Goal: Task Accomplishment & Management: Use online tool/utility

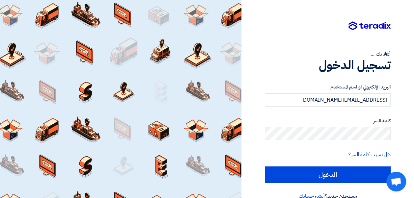
click at [257, 114] on div "أهلا بك ... تسجيل الدخول البريد الإلكتروني او اسم المستخدم [EMAIL_ADDRESS][DOMA…" at bounding box center [327, 105] width 163 height 211
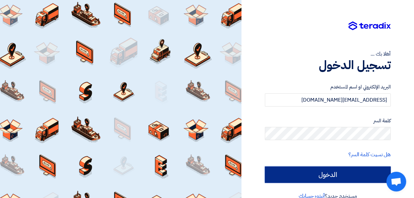
click at [293, 169] on input "الدخول" at bounding box center [328, 175] width 126 height 16
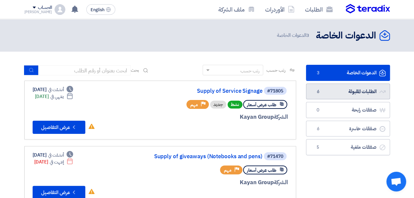
click at [335, 92] on link "الطلبات المقبولة الطلبات المقبولة 6" at bounding box center [348, 92] width 84 height 16
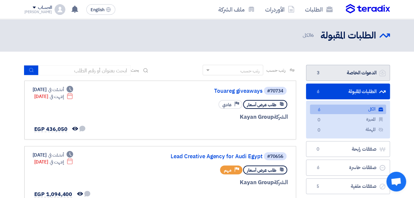
click at [341, 75] on link "الدعوات الخاصة الدعوات الخاصة 3" at bounding box center [348, 73] width 84 height 16
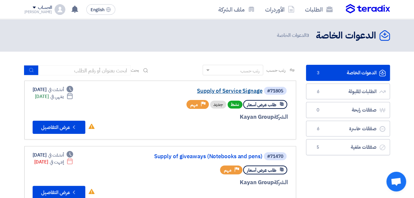
click at [233, 91] on link "Supply of Service Signage" at bounding box center [197, 91] width 132 height 6
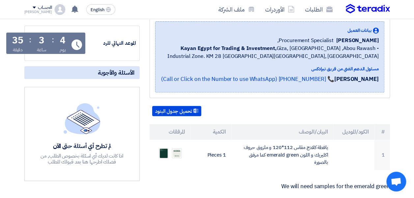
scroll to position [132, 0]
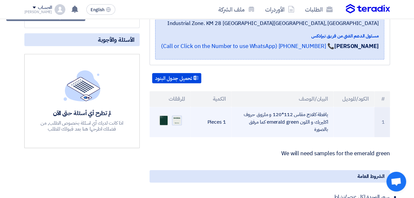
click at [179, 119] on img at bounding box center [176, 121] width 9 height 10
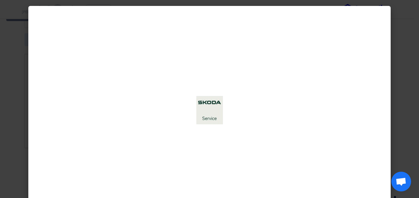
click at [397, 69] on modal-container at bounding box center [209, 99] width 419 height 198
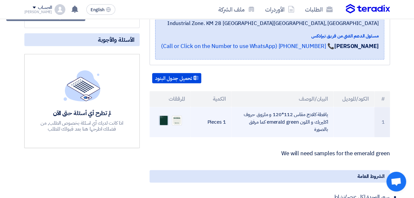
click at [159, 119] on img at bounding box center [163, 120] width 9 height 13
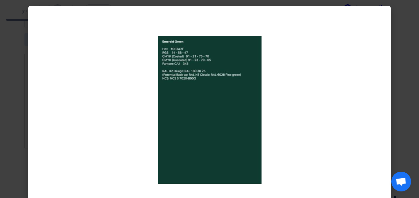
click at [409, 88] on modal-container at bounding box center [209, 99] width 419 height 198
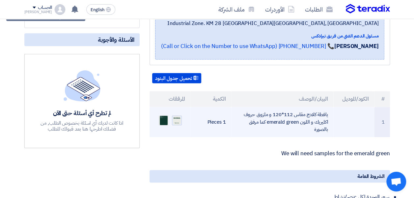
click at [178, 119] on img at bounding box center [176, 121] width 9 height 10
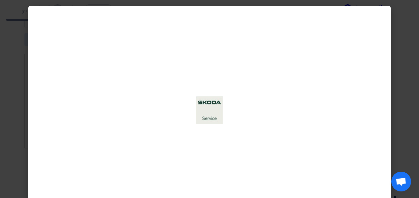
click at [405, 60] on modal-container at bounding box center [209, 99] width 419 height 198
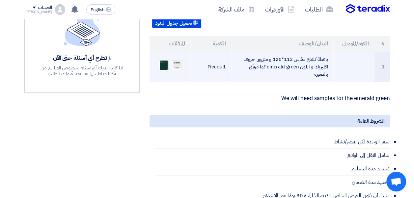
scroll to position [198, 0]
